Goal: Transaction & Acquisition: Book appointment/travel/reservation

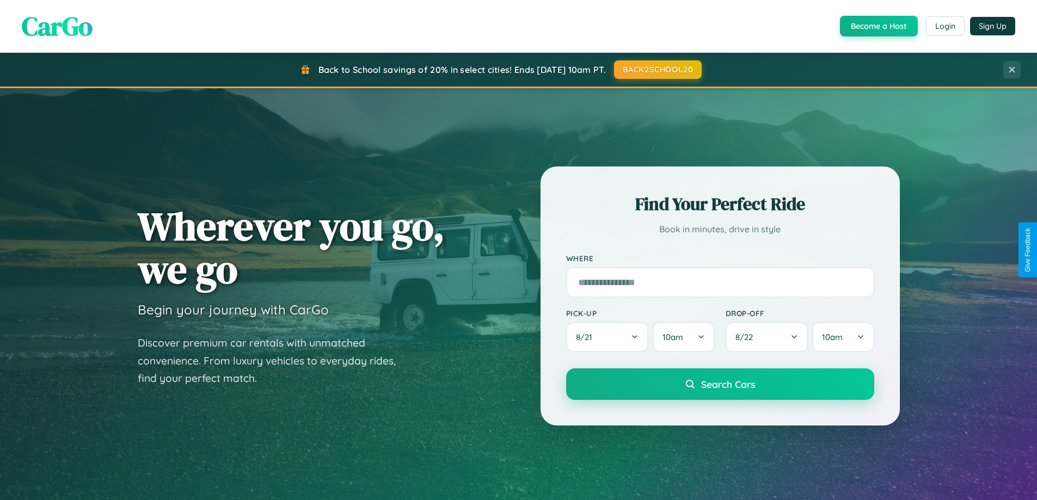
scroll to position [469, 0]
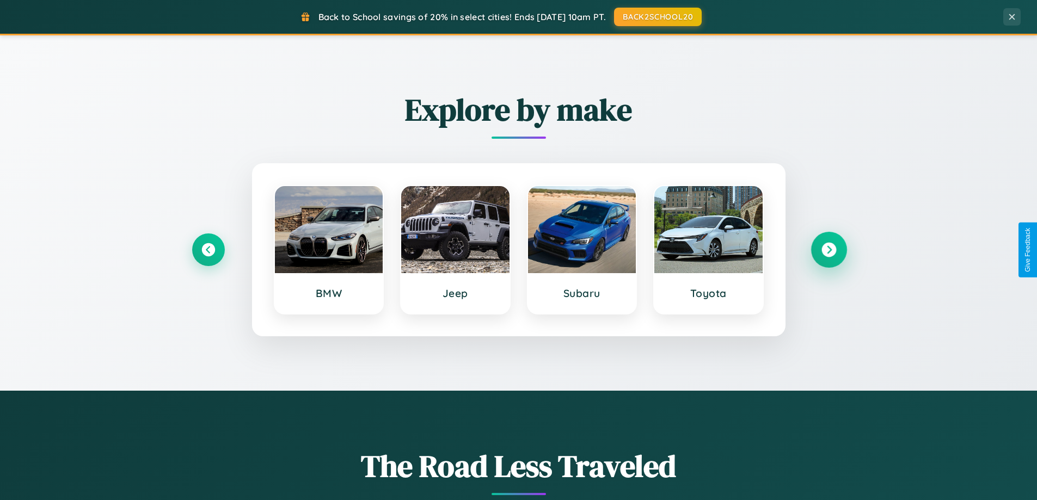
click at [828, 250] on icon at bounding box center [828, 250] width 15 height 15
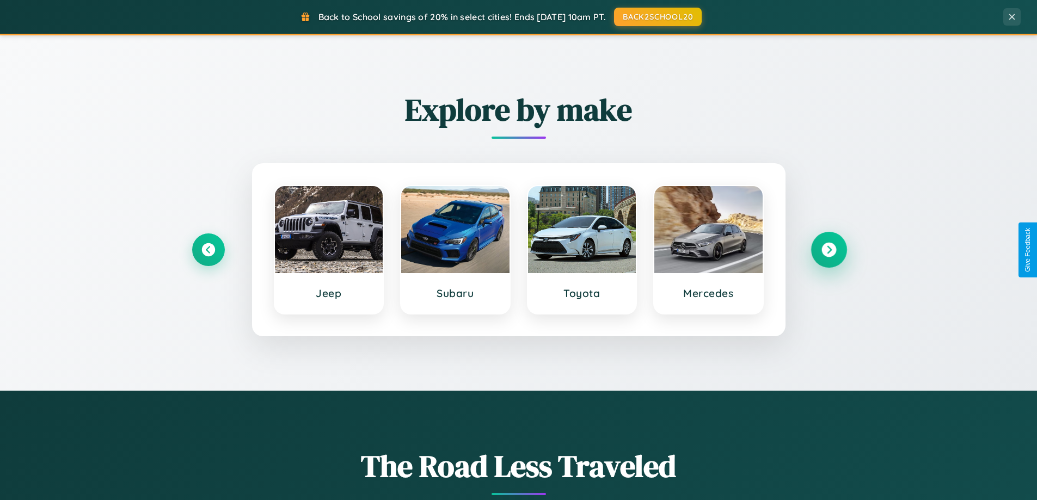
click at [828, 250] on icon at bounding box center [828, 250] width 15 height 15
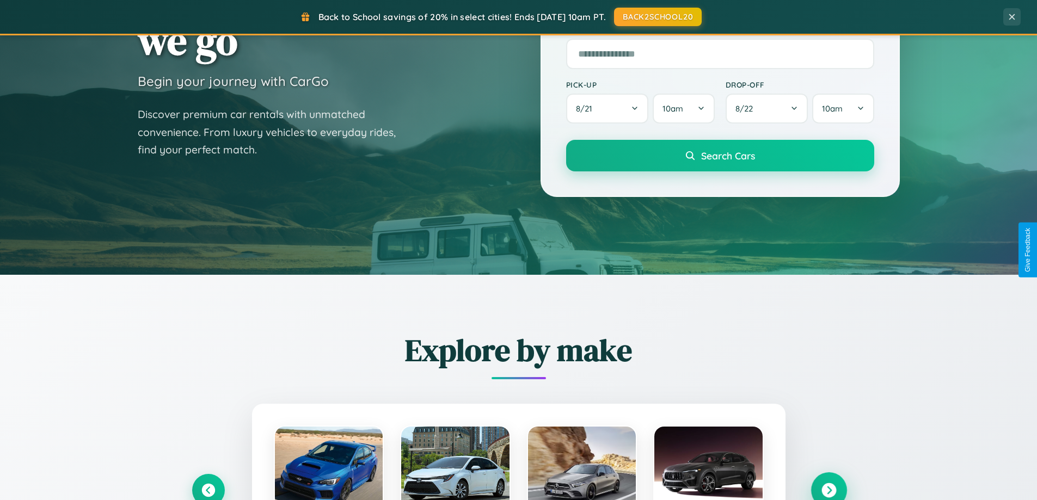
scroll to position [32, 0]
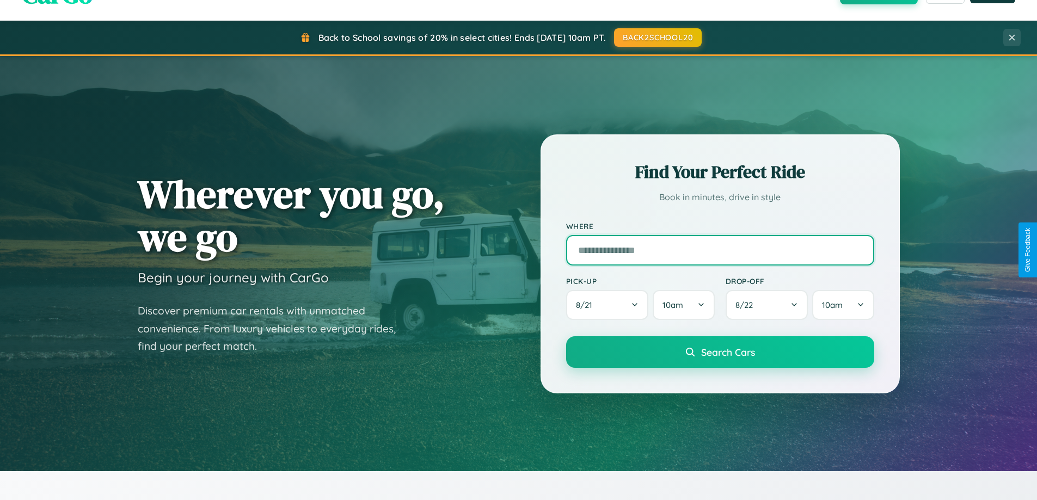
click at [719, 250] on input "text" at bounding box center [720, 250] width 308 height 30
type input "**********"
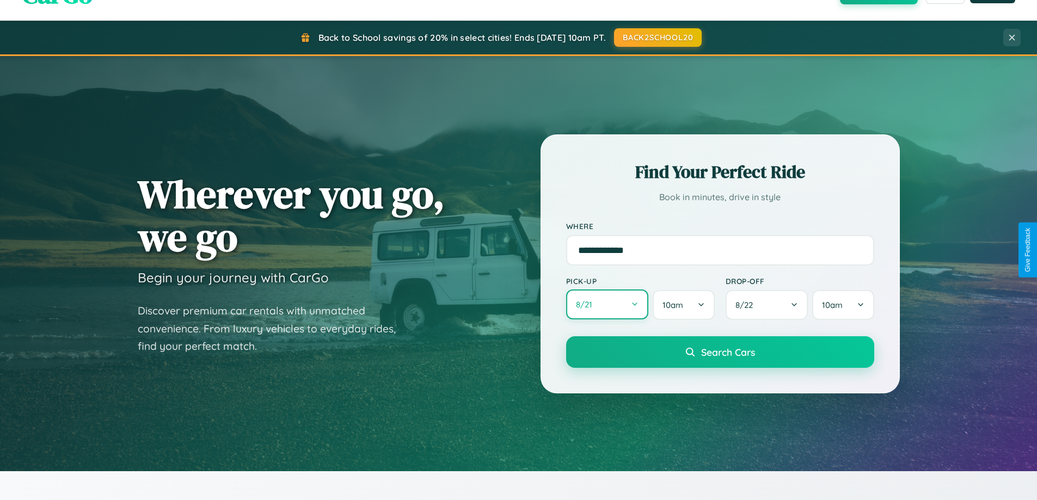
click at [607, 305] on button "8 / 21" at bounding box center [607, 304] width 83 height 30
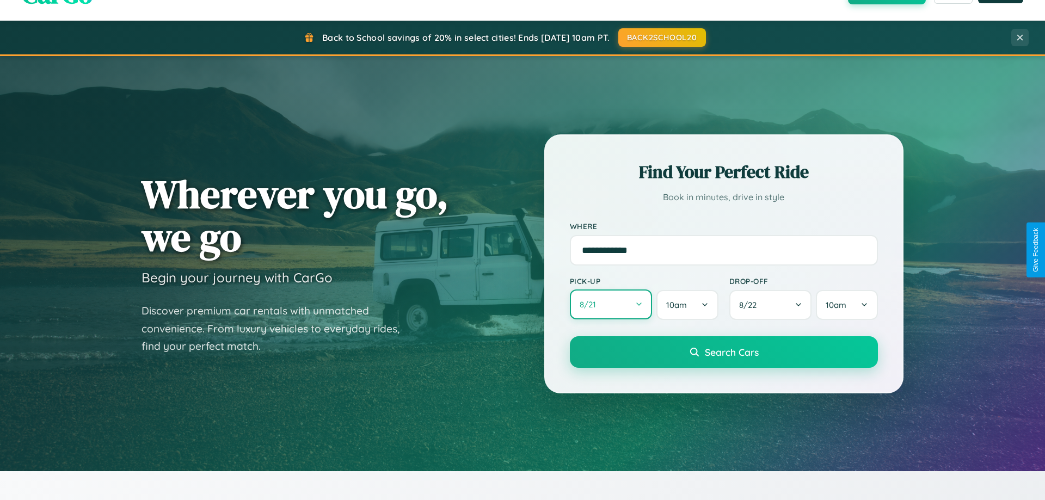
select select "*"
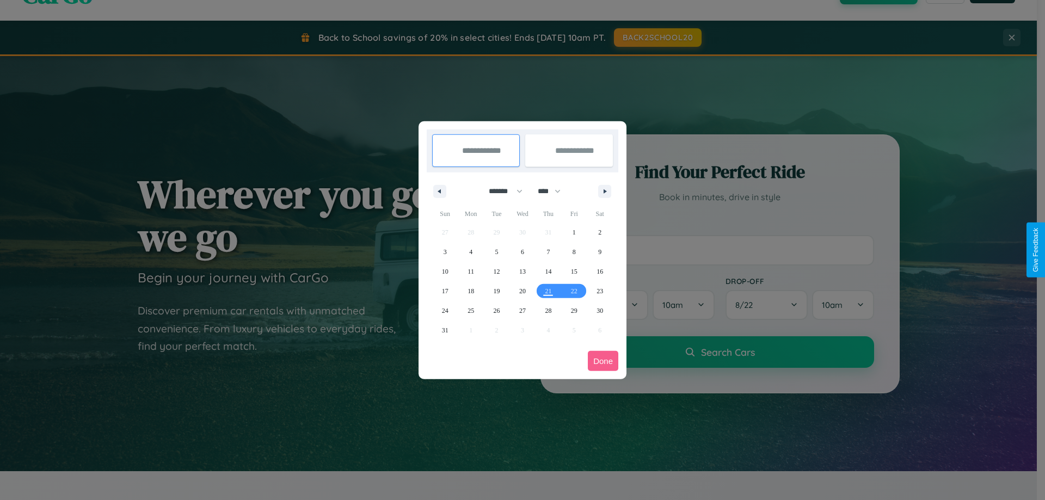
drag, startPoint x: 501, startPoint y: 191, endPoint x: 522, endPoint y: 218, distance: 34.8
click at [501, 191] on select "******* ******** ***** ***** *** **** **** ****** ********* ******* ******** **…" at bounding box center [503, 191] width 46 height 18
drag, startPoint x: 554, startPoint y: 191, endPoint x: 522, endPoint y: 218, distance: 41.7
click at [554, 191] on select "**** **** **** **** **** **** **** **** **** **** **** **** **** **** **** ****…" at bounding box center [548, 191] width 33 height 18
select select "****"
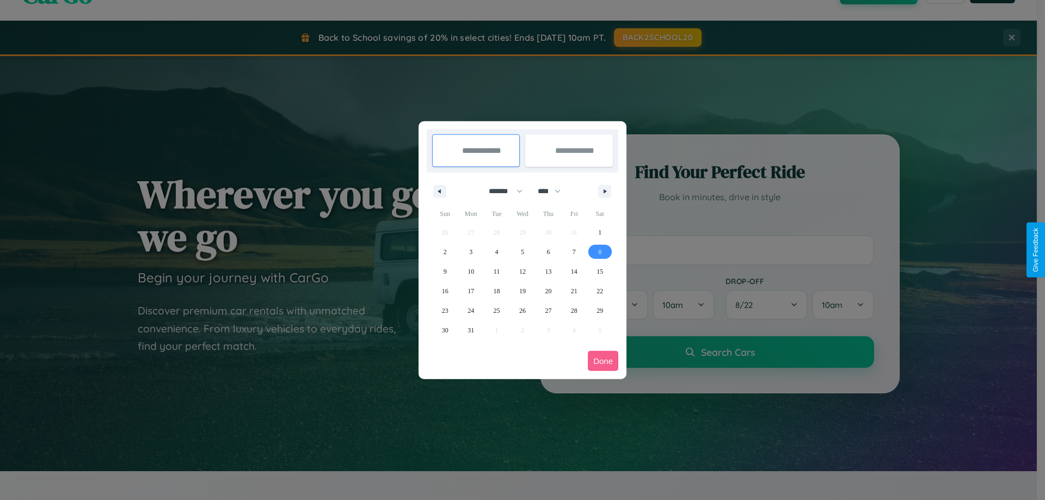
click at [600, 251] on span "8" at bounding box center [599, 252] width 3 height 20
type input "**********"
click at [445, 291] on span "16" at bounding box center [445, 291] width 7 height 20
type input "**********"
click at [603, 361] on button "Done" at bounding box center [603, 361] width 30 height 20
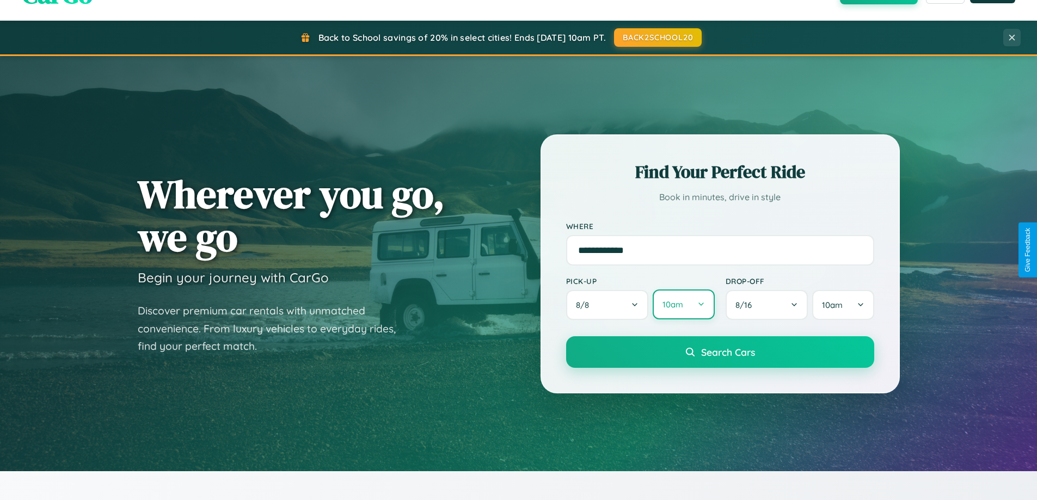
click at [683, 305] on button "10am" at bounding box center [682, 304] width 61 height 30
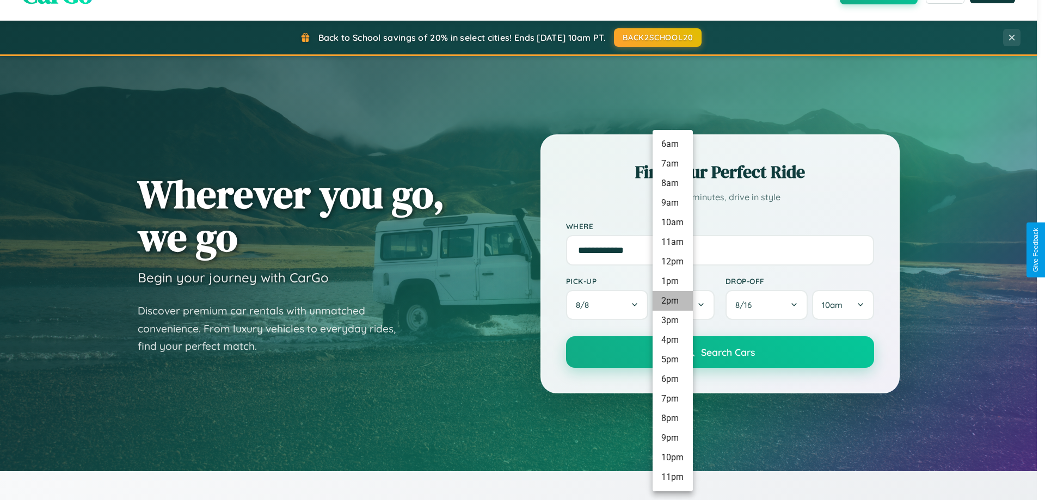
click at [672, 301] on li "2pm" at bounding box center [672, 301] width 40 height 20
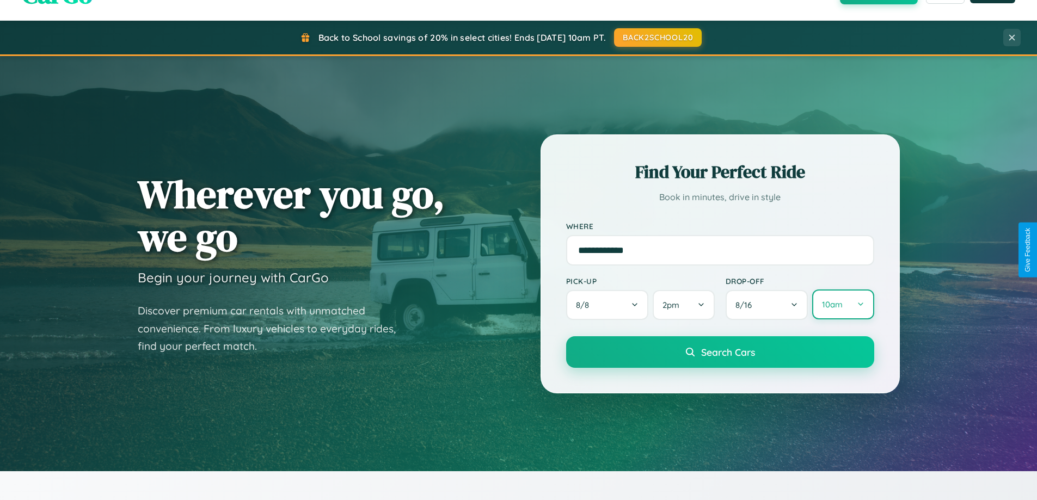
click at [842, 305] on button "10am" at bounding box center [842, 304] width 61 height 30
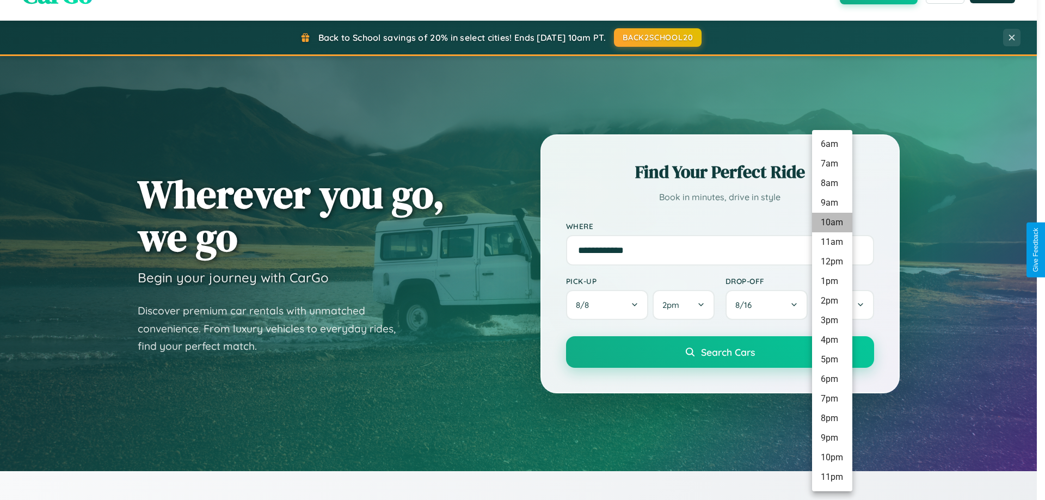
click at [831, 223] on li "10am" at bounding box center [832, 223] width 40 height 20
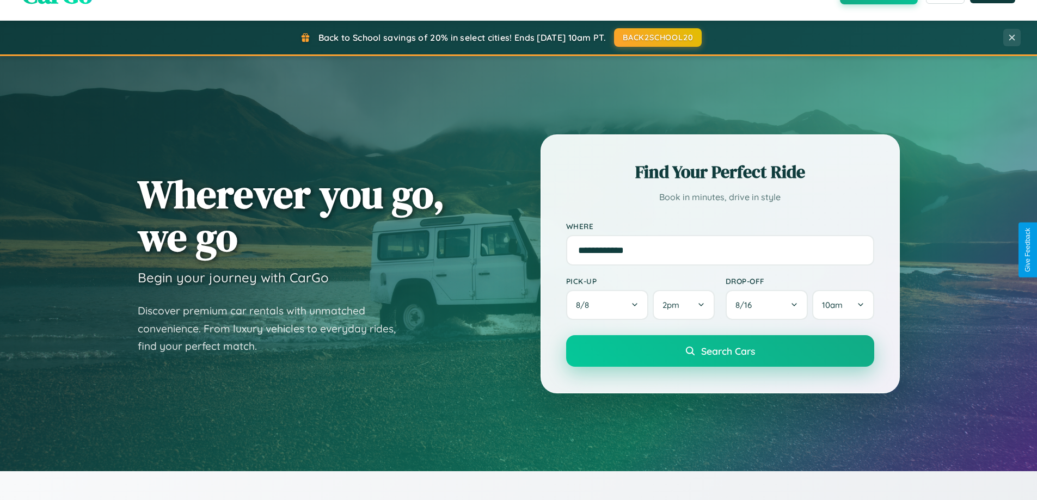
click at [719, 352] on span "Search Cars" at bounding box center [728, 351] width 54 height 12
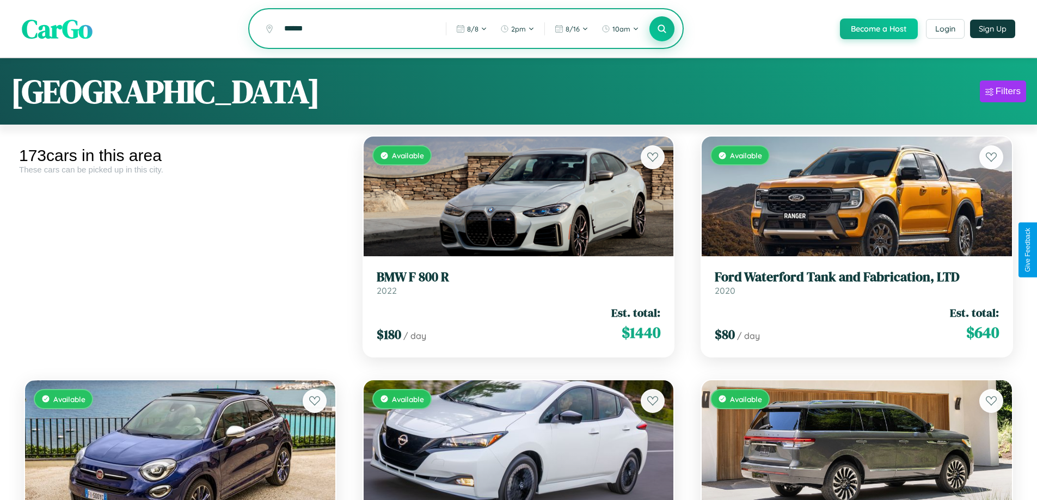
click at [661, 29] on icon at bounding box center [662, 28] width 10 height 10
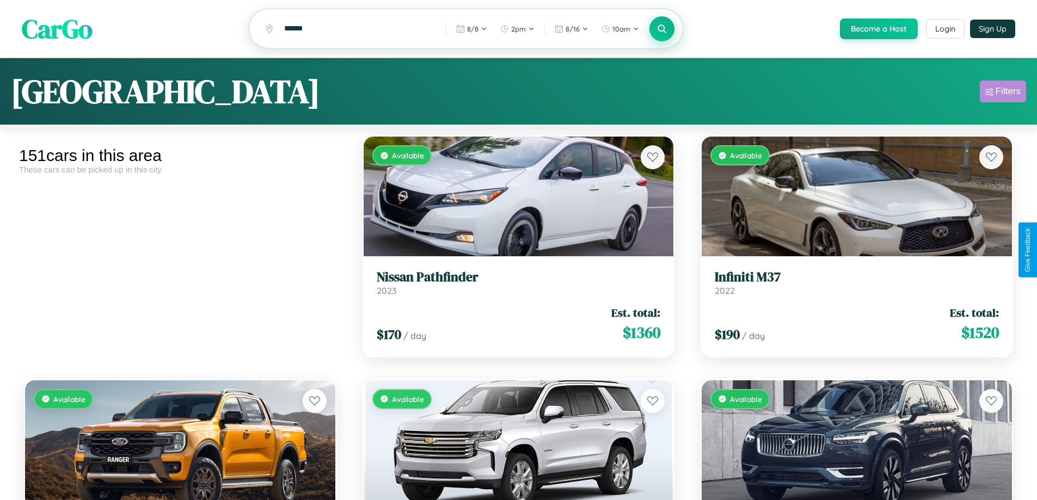
click at [1002, 93] on div "Filters" at bounding box center [1007, 91] width 25 height 11
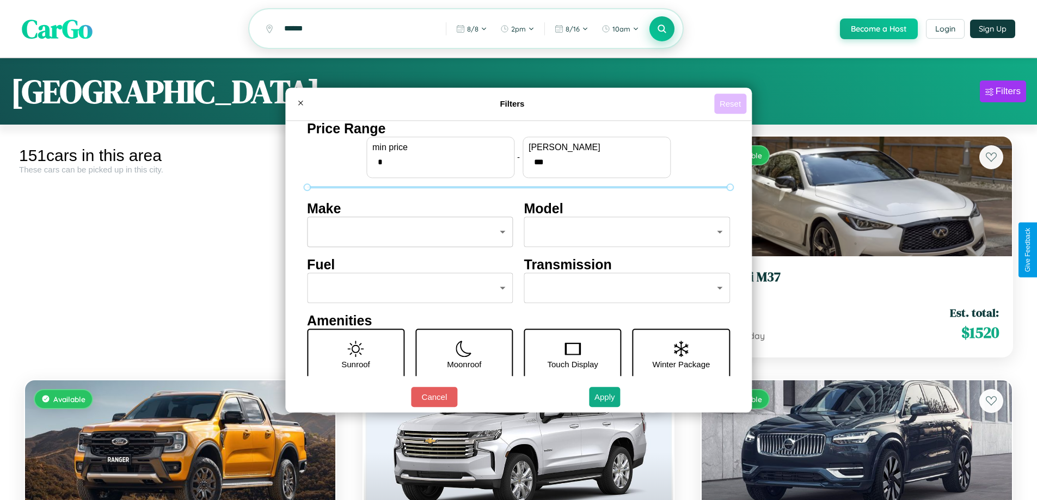
click at [731, 103] on button "Reset" at bounding box center [730, 104] width 32 height 20
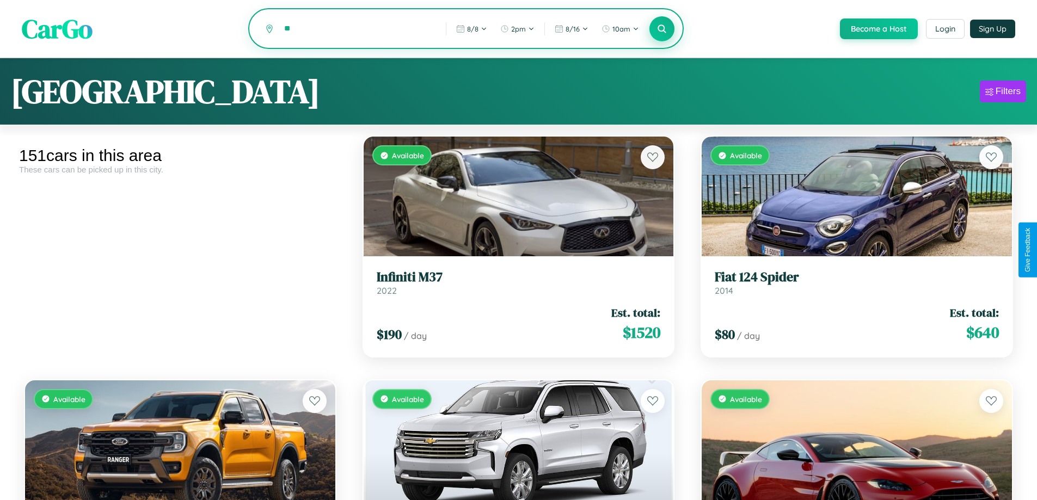
type input "*"
type input "******"
click at [661, 29] on icon at bounding box center [662, 28] width 10 height 10
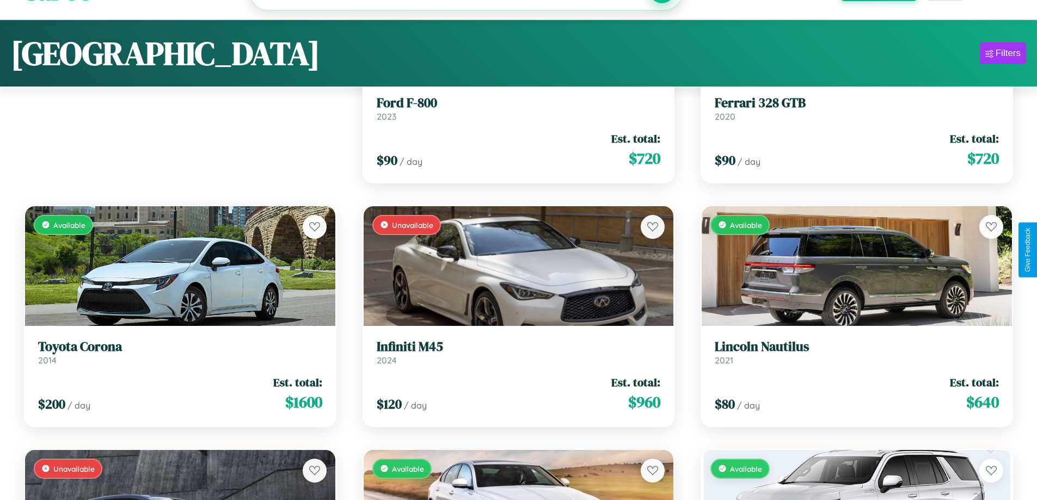
scroll to position [3320, 0]
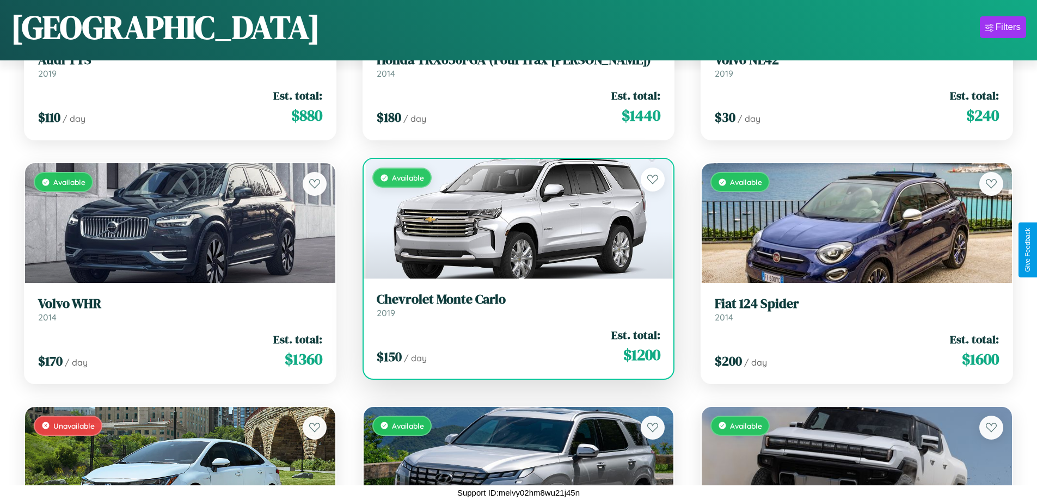
click at [514, 305] on h3 "Chevrolet Monte Carlo" at bounding box center [519, 300] width 284 height 16
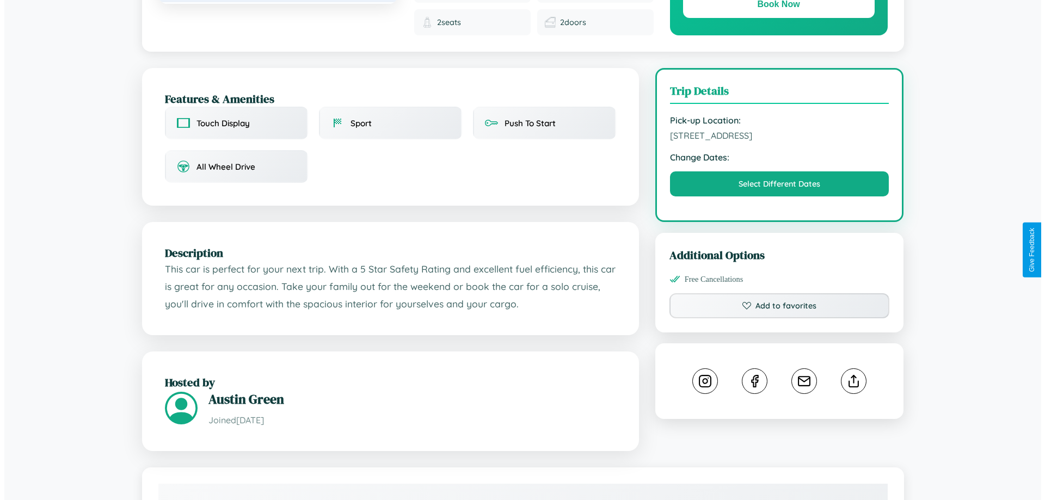
scroll to position [291, 0]
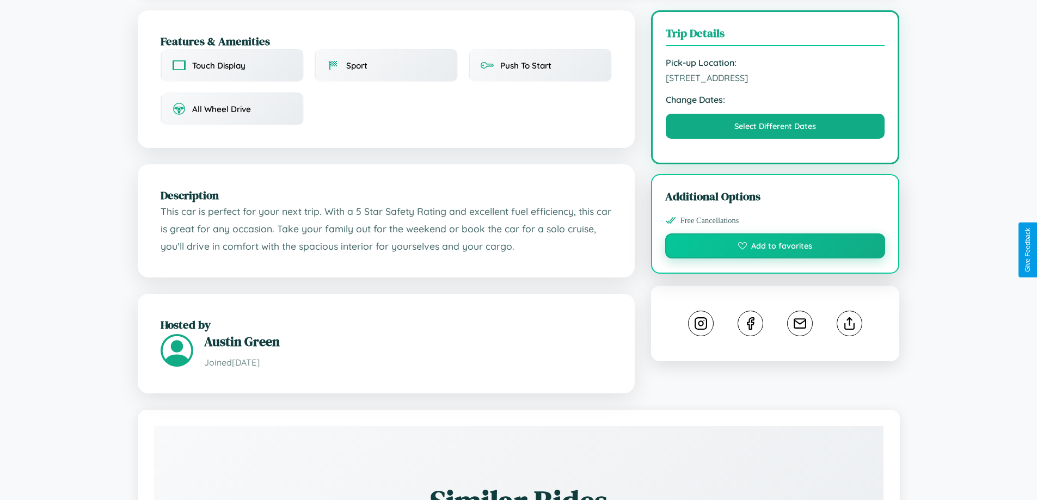
click at [775, 248] on button "Add to favorites" at bounding box center [775, 245] width 220 height 25
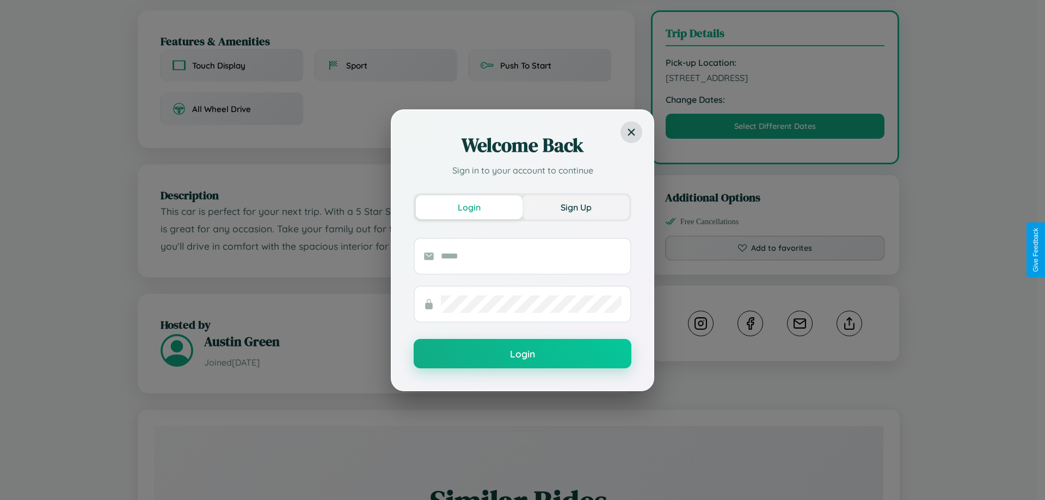
click at [576, 207] on button "Sign Up" at bounding box center [575, 207] width 107 height 24
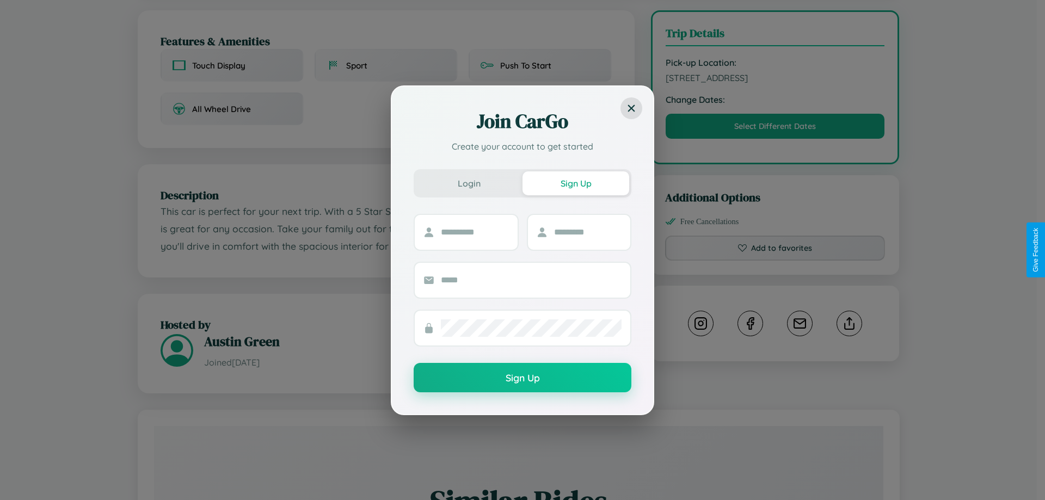
click at [775, 250] on div "Join CarGo Create your account to get started Login Sign Up Sign Up" at bounding box center [522, 250] width 1045 height 500
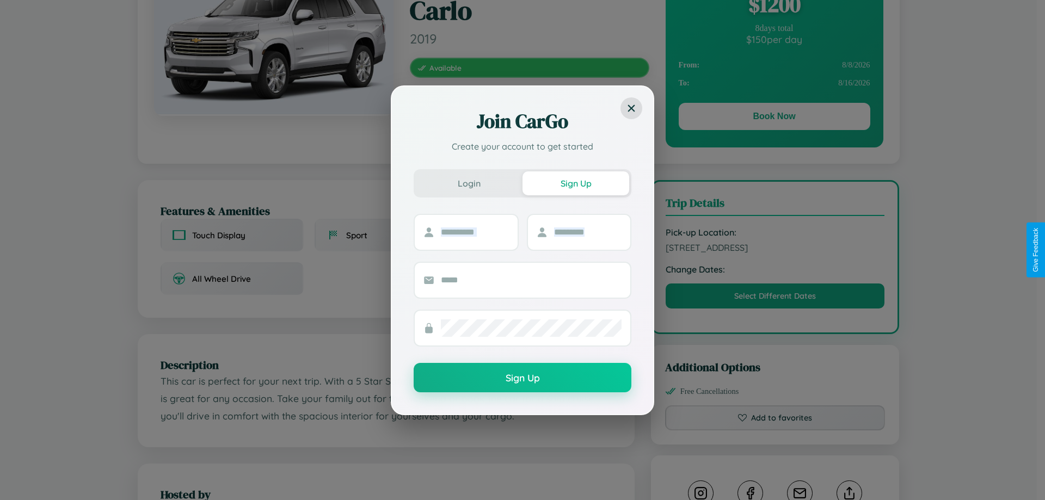
scroll to position [121, 0]
click at [775, 250] on div "Join CarGo Create your account to get started Login Sign Up Sign Up" at bounding box center [522, 250] width 1045 height 500
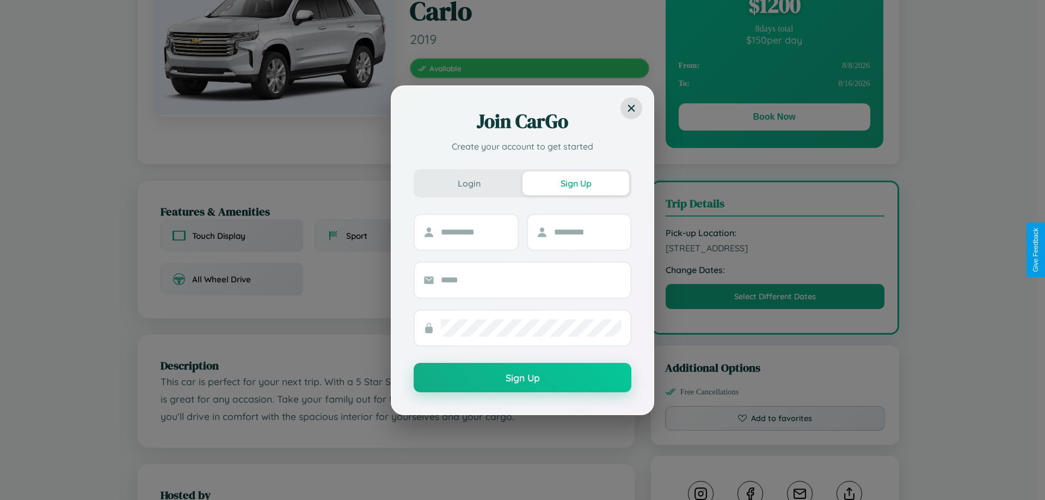
click at [775, 250] on div "Join CarGo Create your account to get started Login Sign Up Sign Up" at bounding box center [522, 250] width 1045 height 500
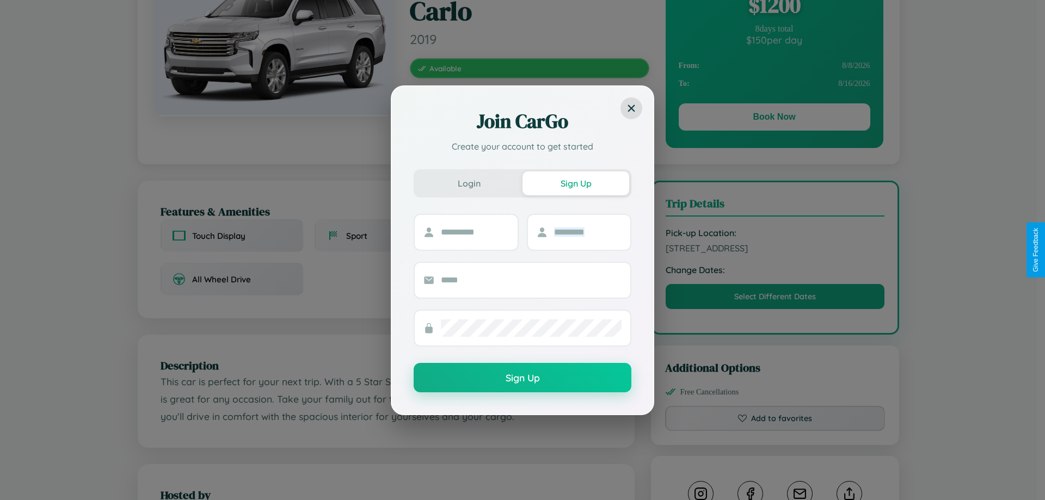
click at [775, 250] on div "Join CarGo Create your account to get started Login Sign Up Sign Up" at bounding box center [522, 250] width 1045 height 500
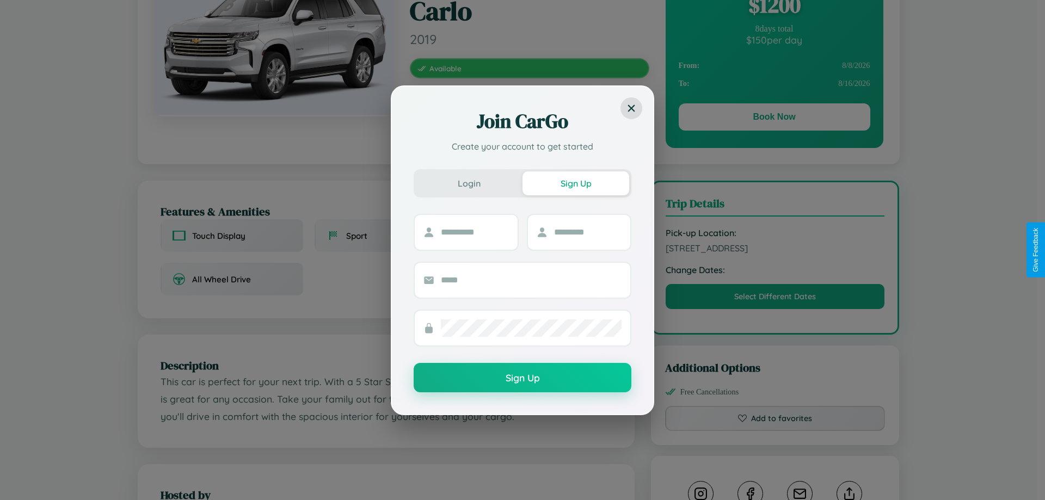
click at [775, 250] on div "Join CarGo Create your account to get started Login Sign Up Sign Up" at bounding box center [522, 250] width 1045 height 500
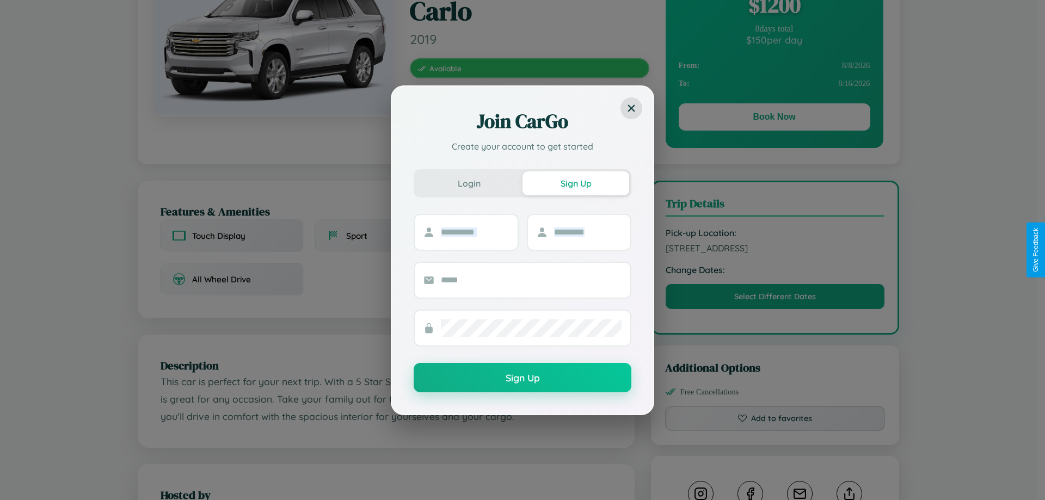
click at [775, 250] on div "Join CarGo Create your account to get started Login Sign Up Sign Up" at bounding box center [522, 250] width 1045 height 500
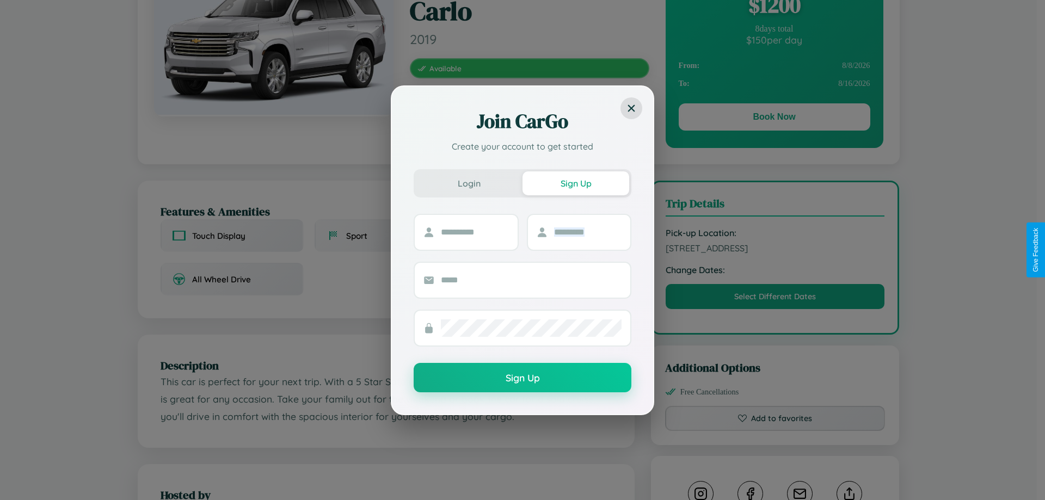
click at [775, 250] on div "Join CarGo Create your account to get started Login Sign Up Sign Up" at bounding box center [522, 250] width 1045 height 500
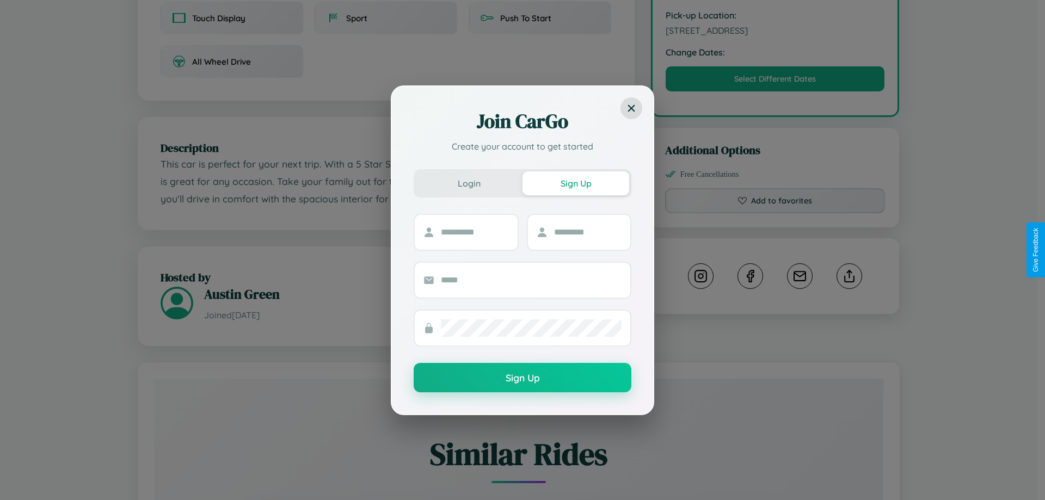
scroll to position [633, 0]
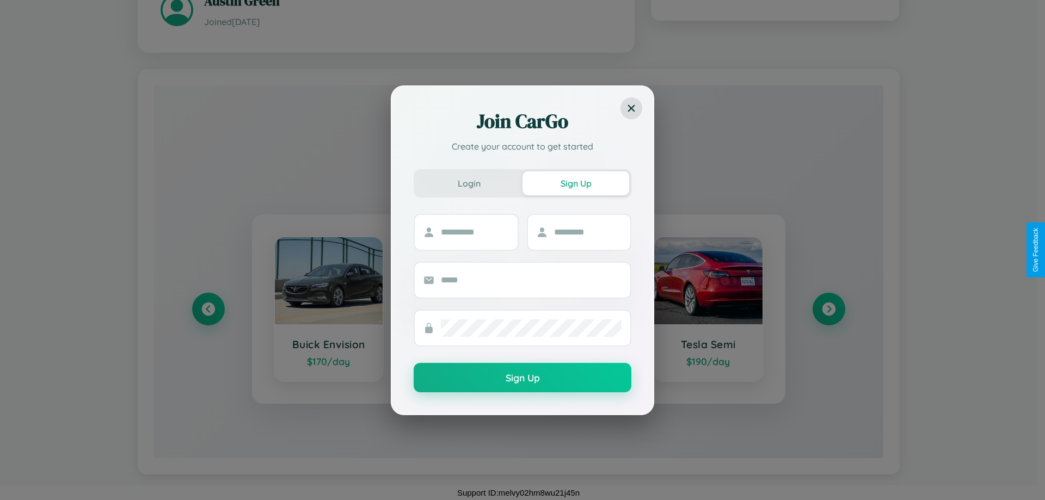
click at [828, 309] on div "Join CarGo Create your account to get started Login Sign Up Sign Up" at bounding box center [522, 250] width 1045 height 500
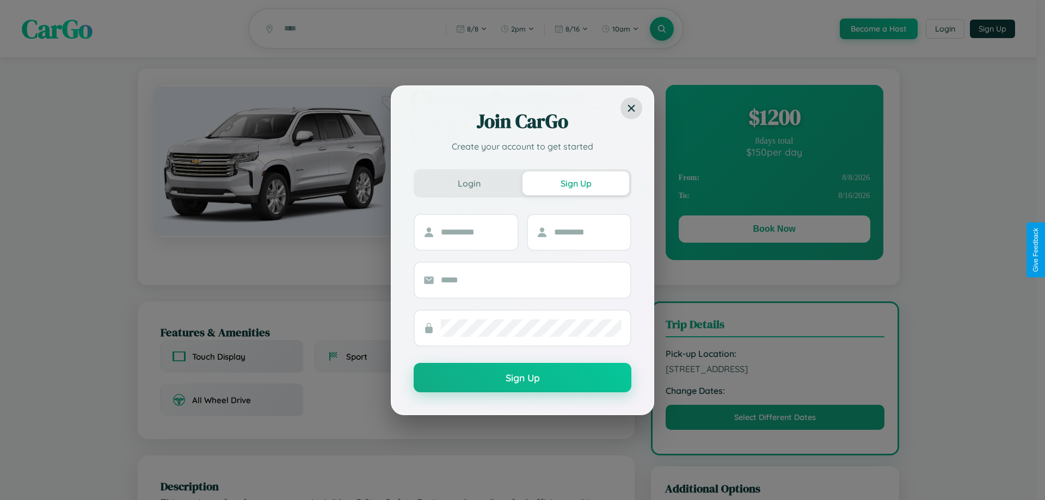
click at [774, 231] on div "Join CarGo Create your account to get started Login Sign Up Sign Up" at bounding box center [522, 250] width 1045 height 500
